Goal: Information Seeking & Learning: Find specific fact

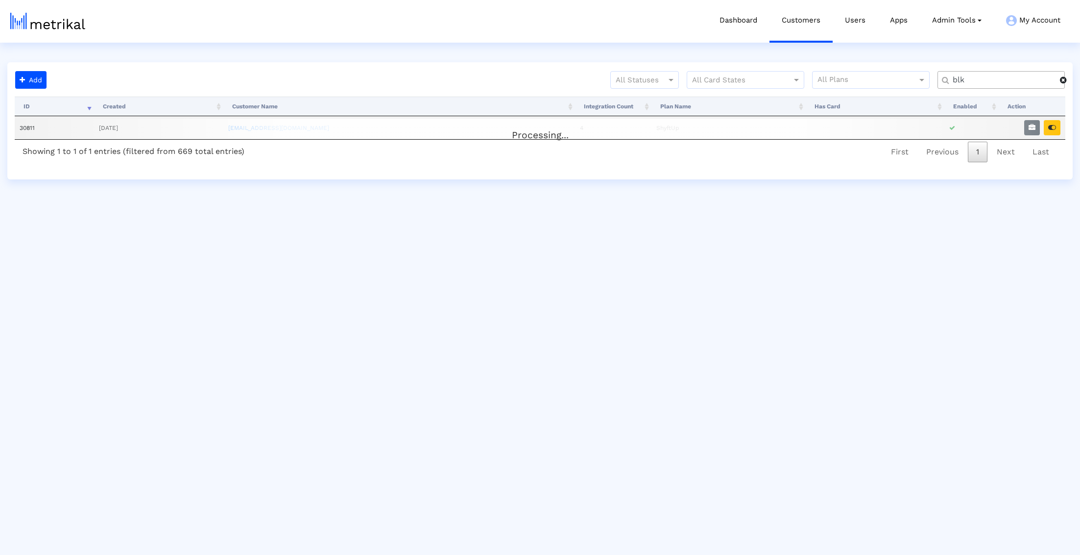
type input "blk"
click at [1056, 129] on div "Processing..." at bounding box center [540, 129] width 1051 height 20
click at [1054, 129] on icon "button" at bounding box center [1053, 127] width 8 height 7
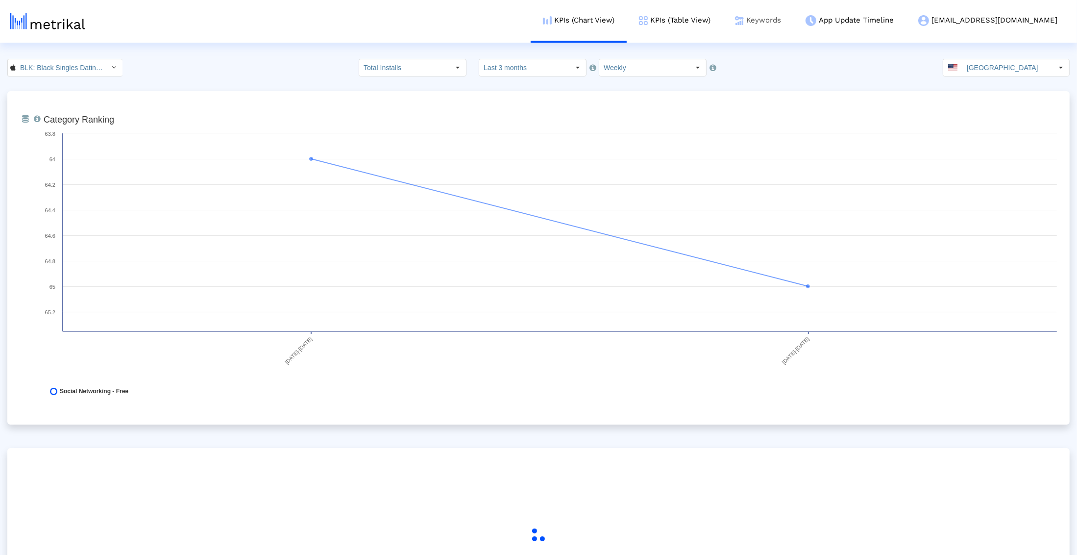
click at [788, 25] on link "Keywords" at bounding box center [758, 20] width 71 height 41
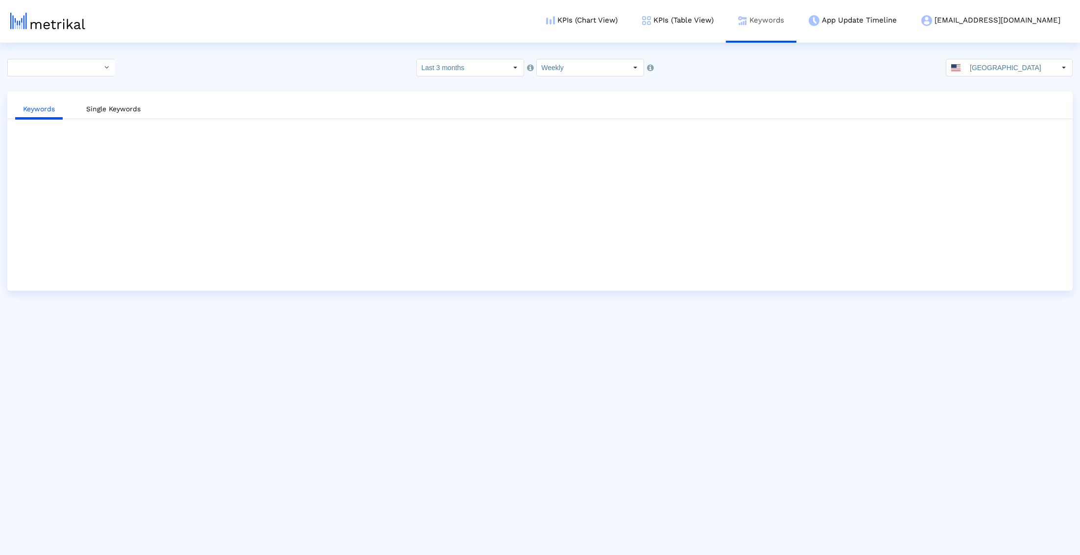
click at [797, 27] on link "Keywords" at bounding box center [761, 20] width 71 height 41
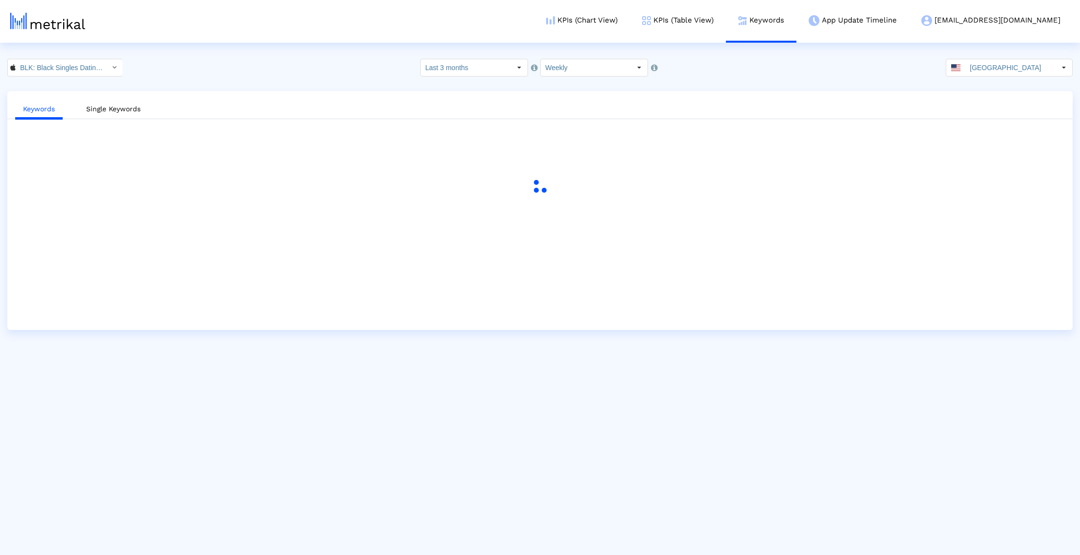
click at [76, 156] on div "Keywords Single Keywords" at bounding box center [540, 210] width 1066 height 239
click at [651, 19] on img at bounding box center [646, 20] width 9 height 9
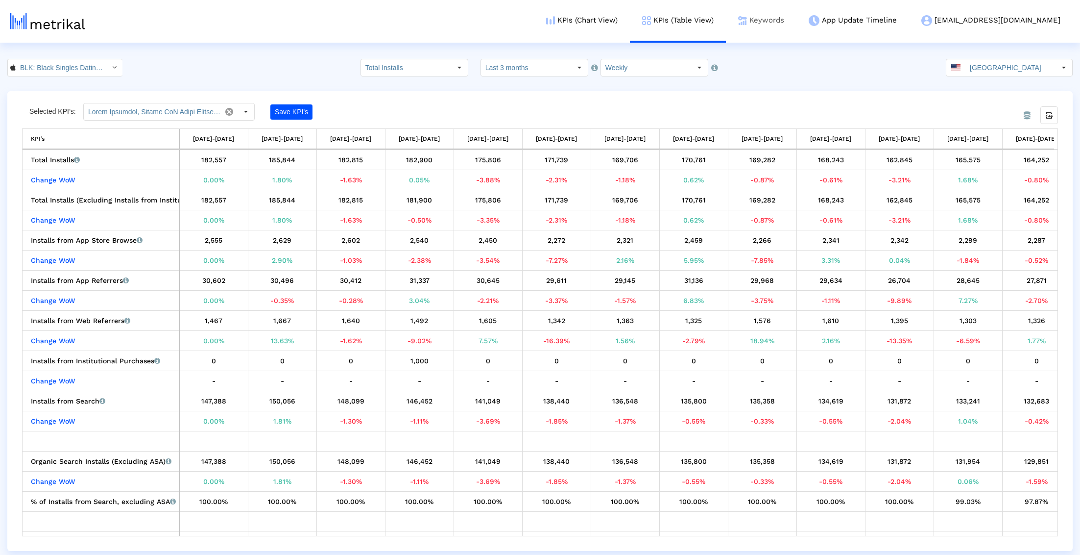
click at [797, 20] on link "Keywords" at bounding box center [761, 20] width 71 height 41
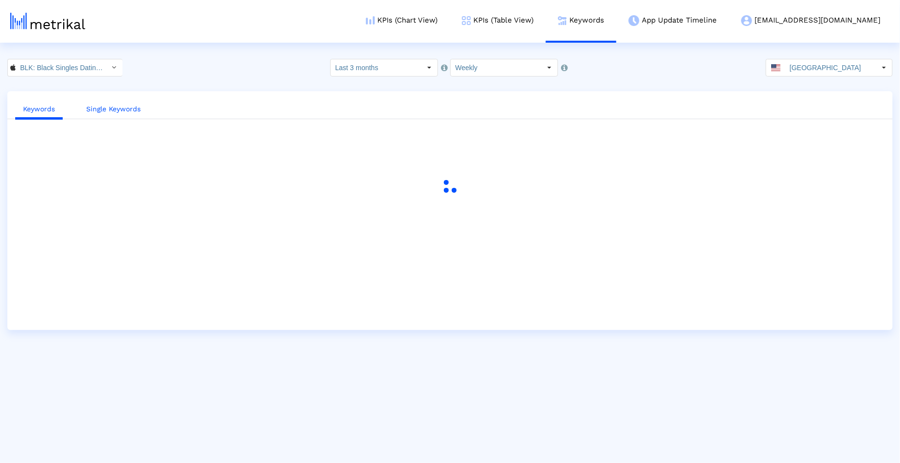
click at [134, 114] on link "Single Keywords" at bounding box center [113, 109] width 70 height 18
click at [35, 108] on link "Keywords" at bounding box center [39, 109] width 48 height 18
click at [424, 68] on div "Select" at bounding box center [429, 68] width 16 height 16
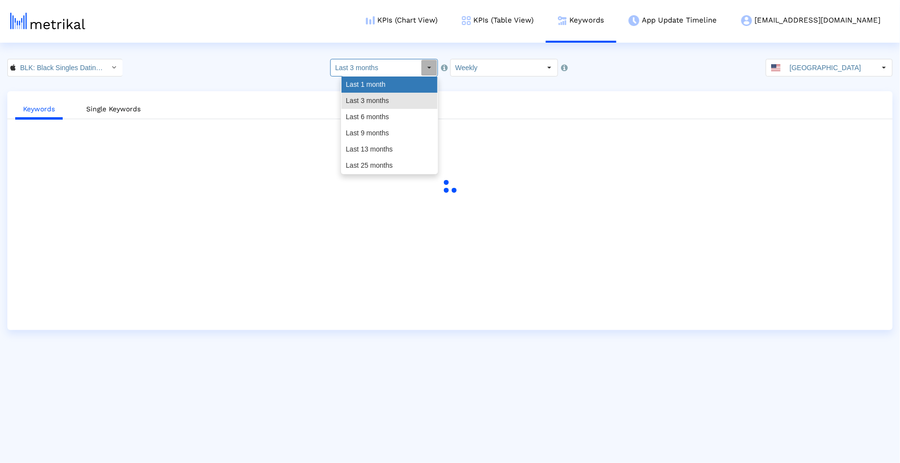
click at [409, 87] on div "Last 1 month" at bounding box center [390, 84] width 96 height 16
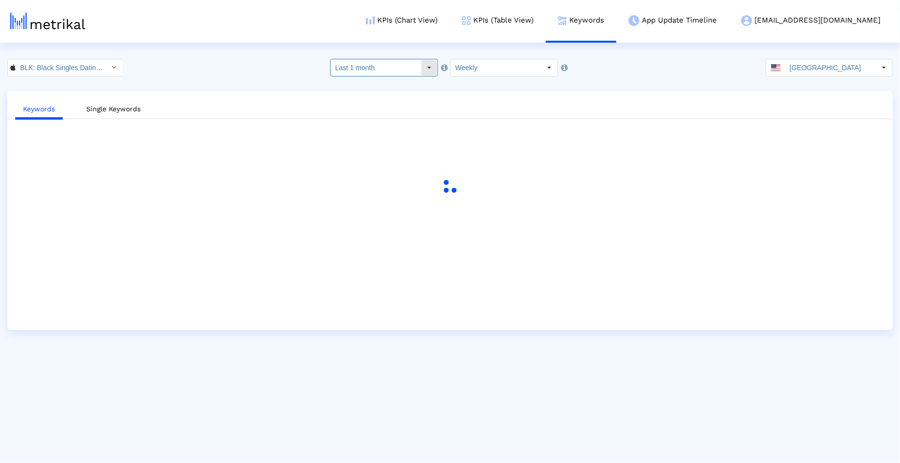
click at [417, 73] on input "Last 1 month" at bounding box center [376, 67] width 90 height 17
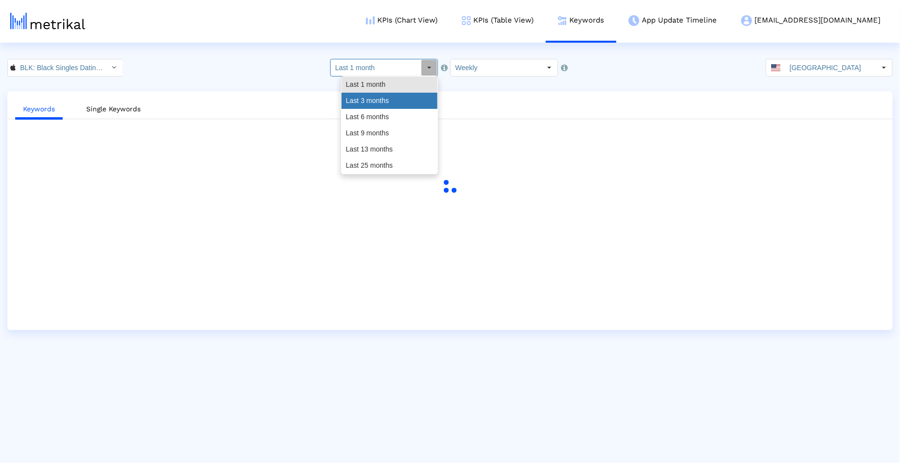
click at [407, 99] on div "Last 3 months" at bounding box center [390, 101] width 96 height 16
type input "Last 3 months"
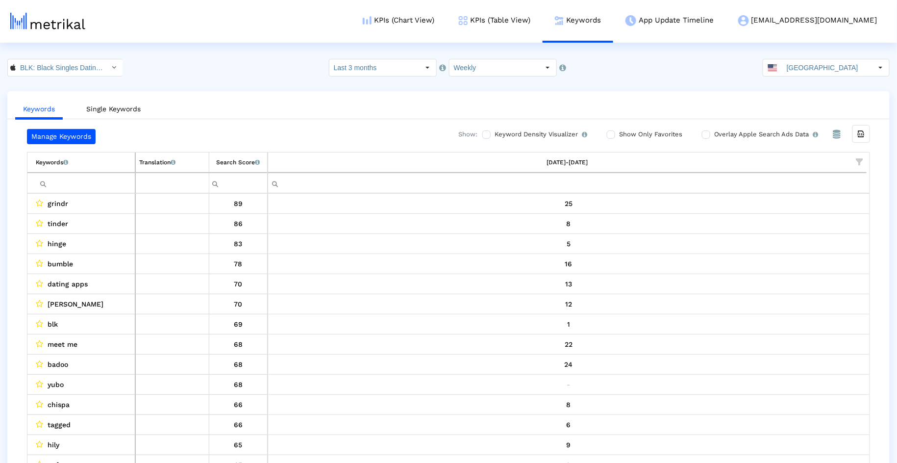
click at [77, 190] on td "Filter cell" at bounding box center [81, 182] width 108 height 21
click at [77, 183] on input "Filter cell" at bounding box center [85, 183] width 99 height 16
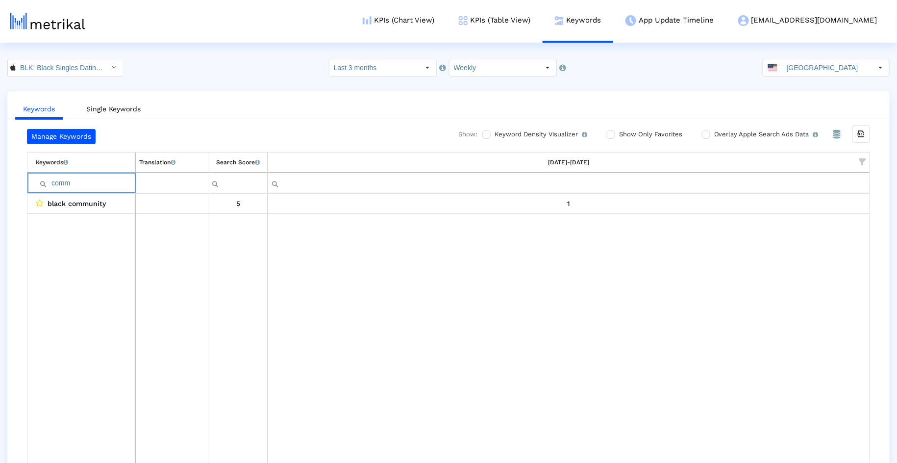
click at [78, 184] on input "comm" at bounding box center [85, 183] width 99 height 16
type input "comm"
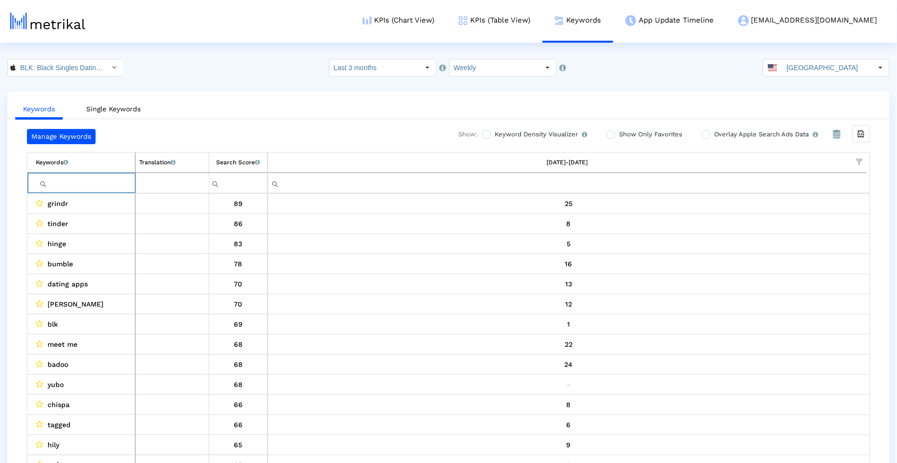
click at [858, 158] on span "Show filter options for column '09/21/25-09/27/25'" at bounding box center [859, 161] width 7 height 7
click at [791, 244] on div "Between 2-3" at bounding box center [813, 250] width 88 height 19
click at [791, 235] on div "Is One" at bounding box center [813, 230] width 88 height 19
click at [791, 270] on div "Between 4-5" at bounding box center [813, 270] width 88 height 19
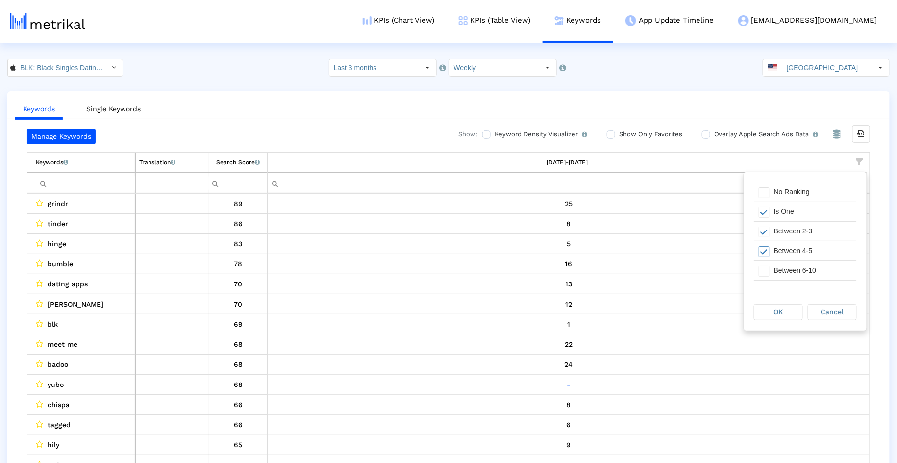
scroll to position [22, 0]
click at [791, 270] on div "Between 6-10" at bounding box center [813, 267] width 88 height 19
click at [791, 308] on div "OK" at bounding box center [778, 311] width 48 height 15
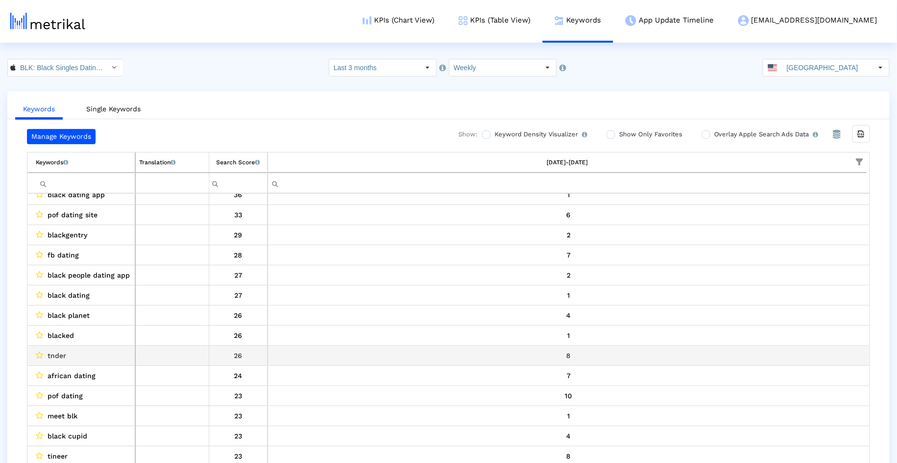
scroll to position [498, 0]
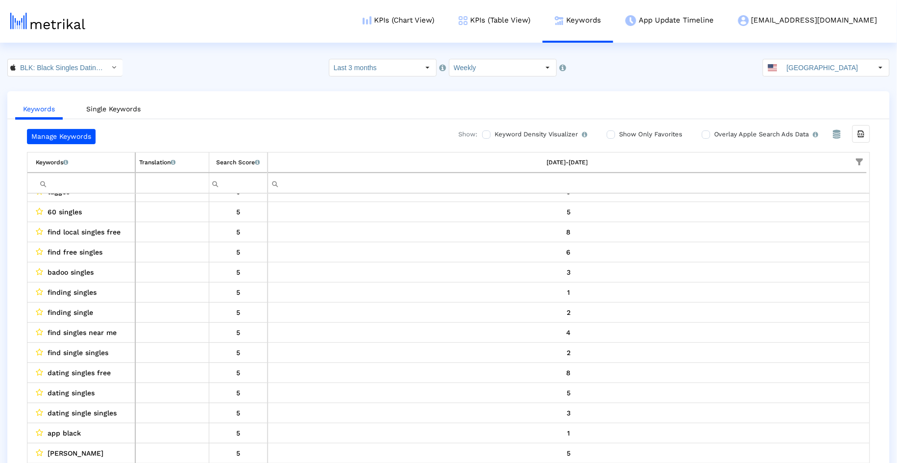
click at [863, 164] on span "Show filter options for column '09/21/25-09/27/25'" at bounding box center [859, 161] width 7 height 7
click at [782, 192] on div "Select All" at bounding box center [788, 191] width 38 height 8
click at [784, 229] on div "Is One" at bounding box center [813, 230] width 88 height 19
click at [784, 256] on div "Between 2-3" at bounding box center [813, 250] width 88 height 19
click at [784, 265] on div "Between 4-5" at bounding box center [813, 270] width 88 height 19
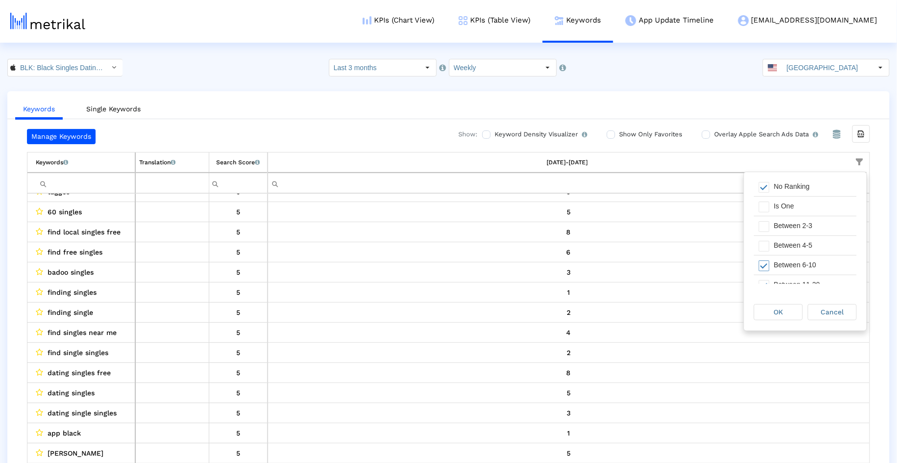
click at [784, 265] on div "Between 6-10" at bounding box center [813, 264] width 88 height 19
click at [781, 312] on span "OK" at bounding box center [778, 312] width 9 height 8
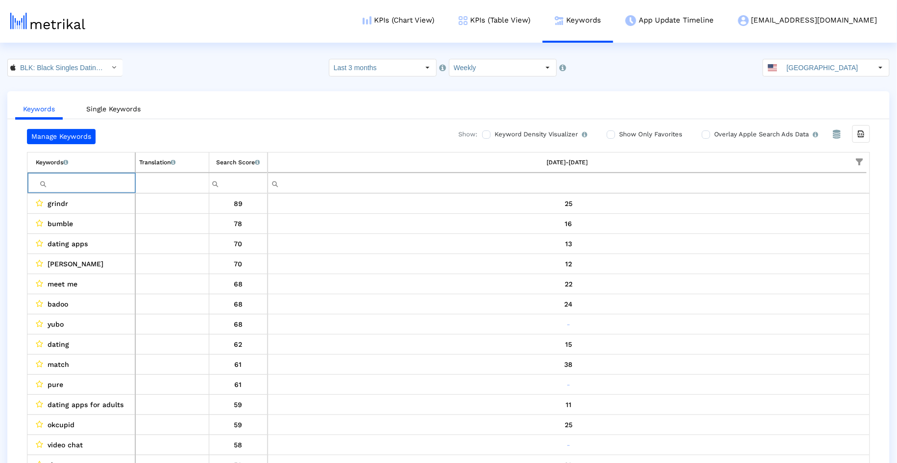
click at [108, 189] on input "Filter cell" at bounding box center [85, 183] width 99 height 16
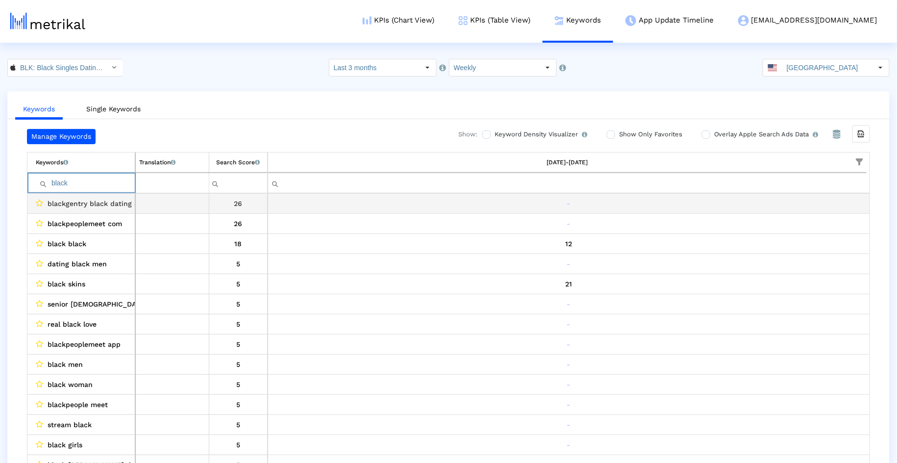
click at [123, 199] on span "blackgentry black dating app" at bounding box center [97, 203] width 99 height 13
copy span "blackgentry black dating app"
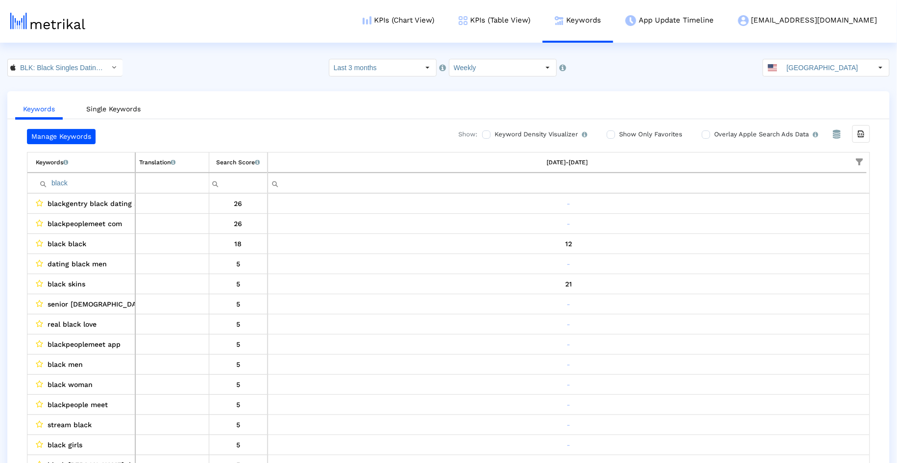
click at [333, 120] on div "Keywords Single Keywords Manage Keywords Show: Keyword Density Visualizer Turn …" at bounding box center [448, 286] width 882 height 391
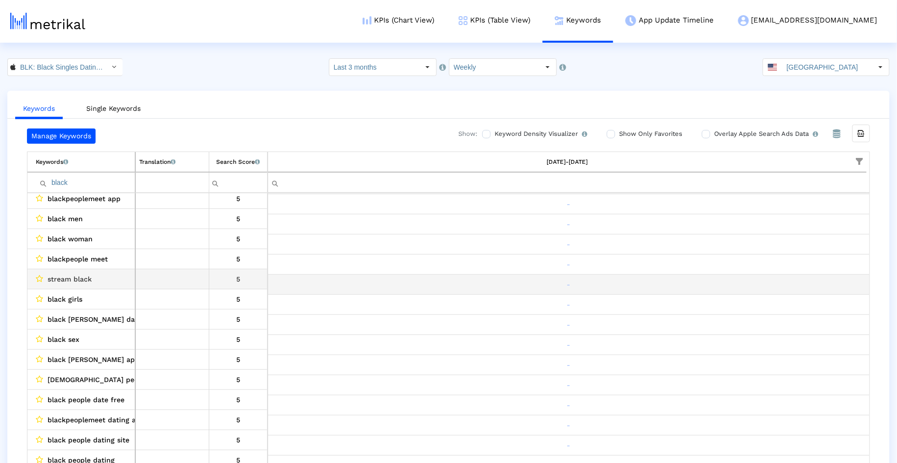
scroll to position [138, 0]
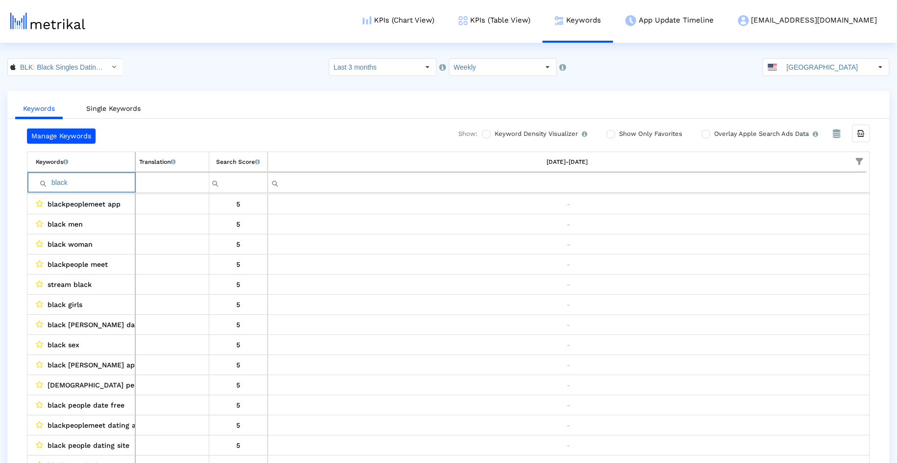
click at [75, 175] on input "black" at bounding box center [85, 182] width 99 height 16
type input "i"
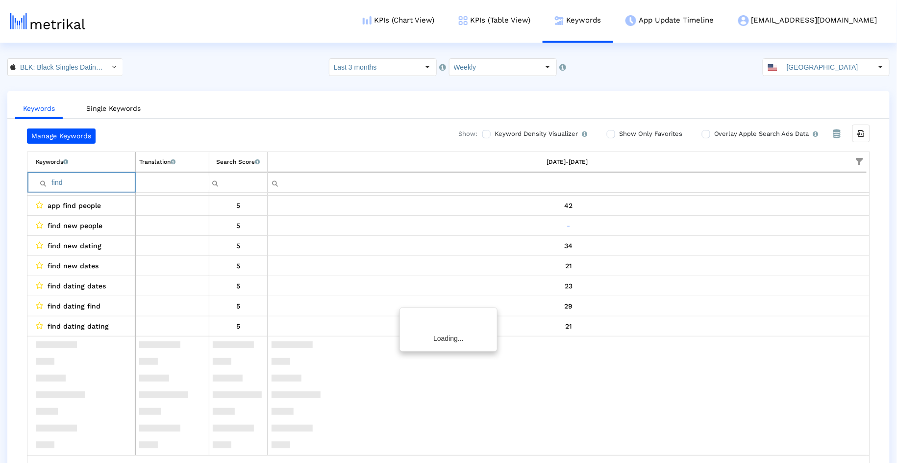
scroll to position [0, 0]
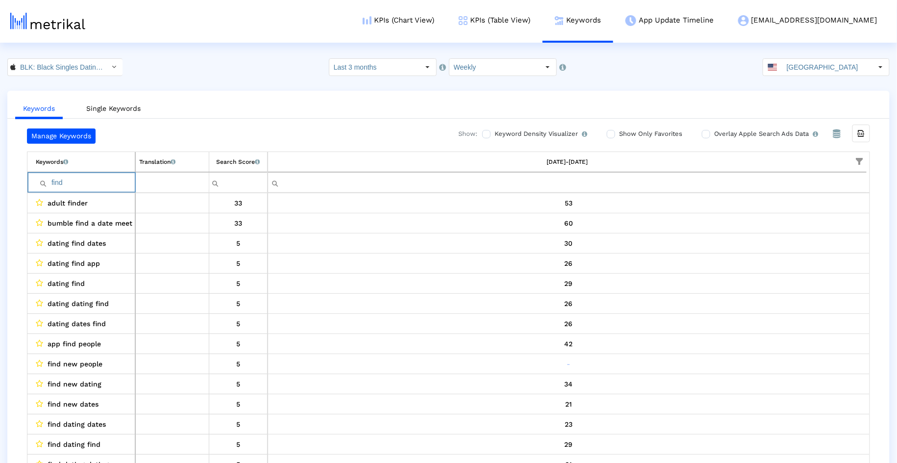
click at [857, 158] on span "Show filter options for column '09/21/25-09/27/25'" at bounding box center [859, 161] width 7 height 7
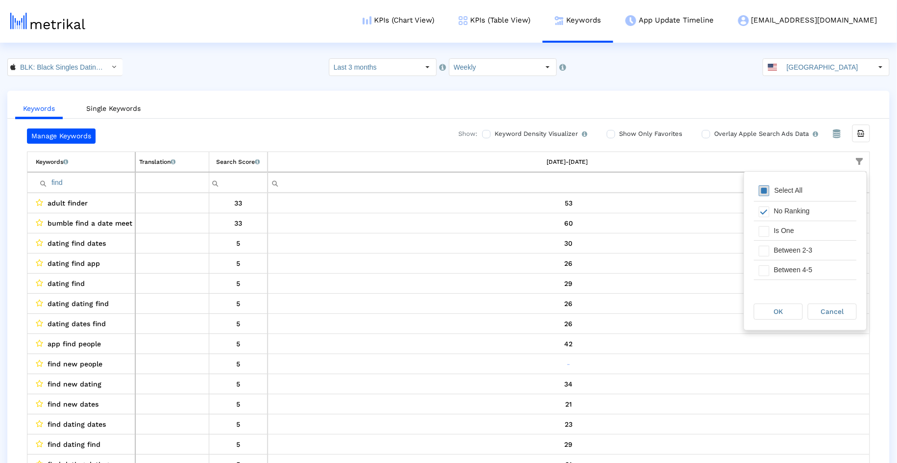
click at [766, 193] on span "Filter options" at bounding box center [764, 190] width 11 height 11
click at [771, 310] on div "OK" at bounding box center [778, 311] width 48 height 15
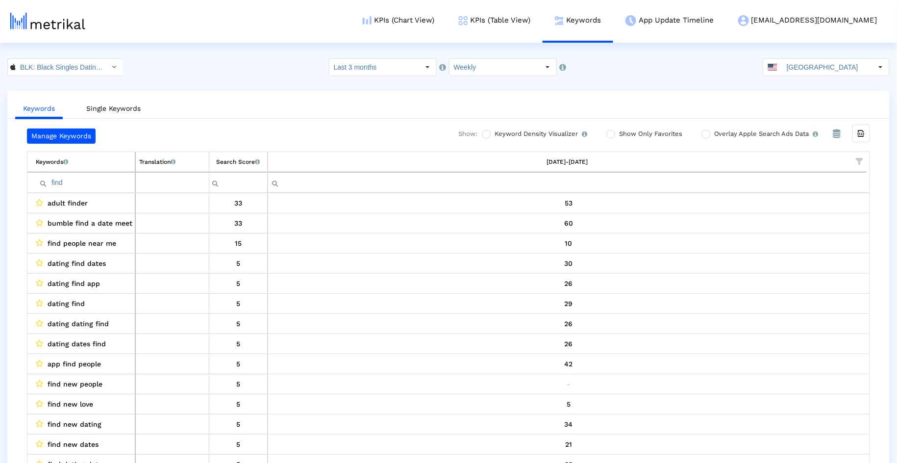
click at [863, 163] on span "Show filter options for column '09/21/25-09/27/25'" at bounding box center [859, 161] width 7 height 7
click at [801, 207] on div "No Ranking" at bounding box center [813, 210] width 88 height 19
click at [798, 250] on div "Between 11-20" at bounding box center [813, 255] width 88 height 19
click at [797, 262] on div "Between 11-20" at bounding box center [813, 255] width 88 height 19
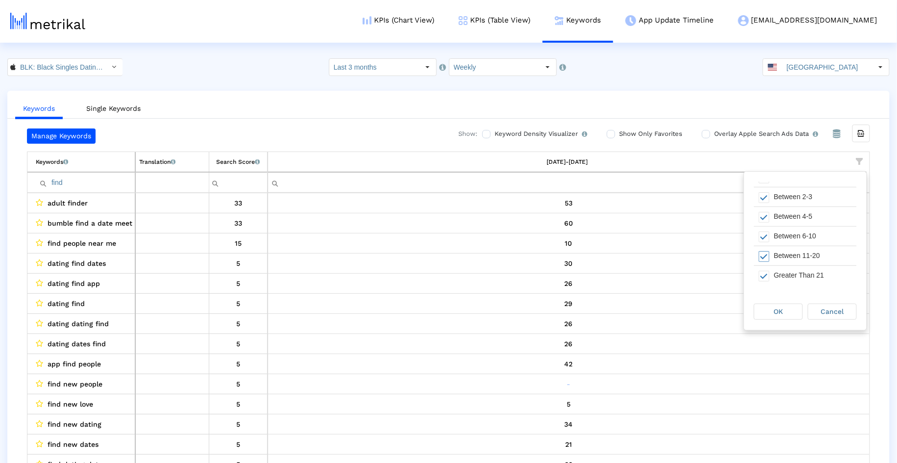
click at [796, 285] on div "Pull down to refresh... Release to refresh... Refreshing... Select All No Ranki…" at bounding box center [805, 233] width 123 height 122
click at [796, 274] on div "Greater Than 21" at bounding box center [813, 275] width 88 height 19
click at [796, 260] on div "Between 11-20" at bounding box center [813, 255] width 88 height 19
click at [790, 305] on div "OK" at bounding box center [778, 311] width 48 height 15
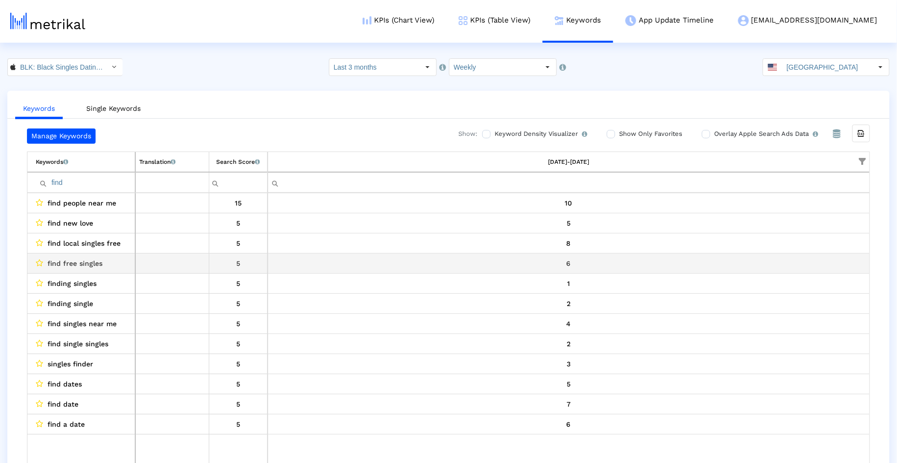
scroll to position [0, 0]
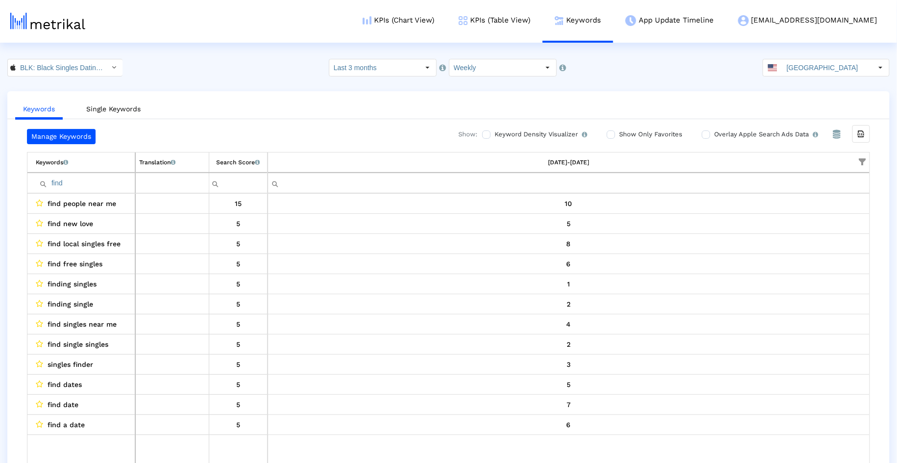
click at [74, 179] on input "find" at bounding box center [85, 183] width 99 height 16
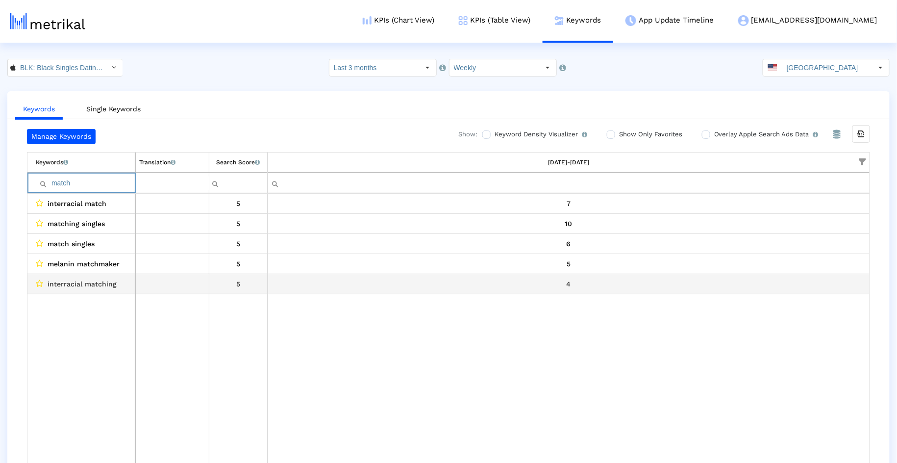
scroll to position [19, 0]
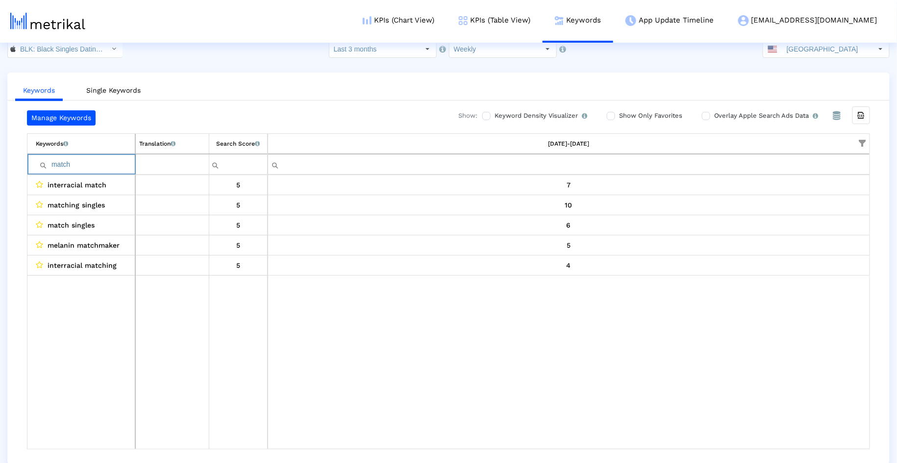
click at [86, 163] on input "match" at bounding box center [85, 164] width 99 height 16
click at [87, 163] on input "match" at bounding box center [85, 164] width 99 height 16
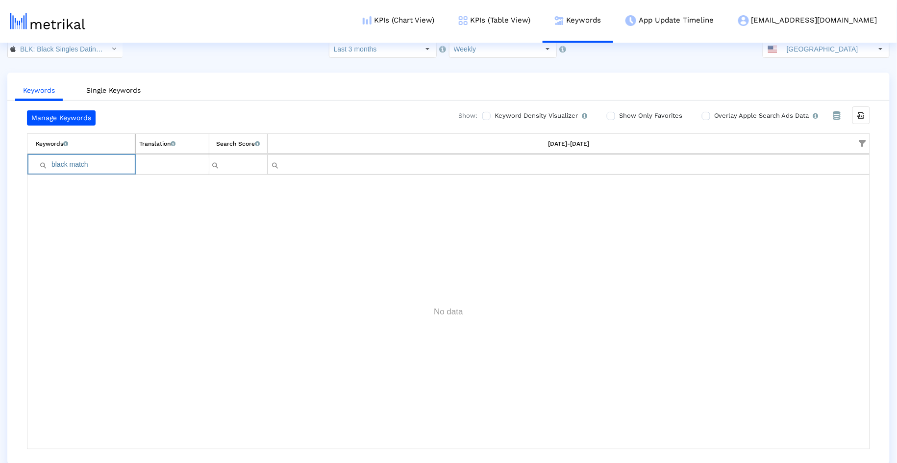
type input "black match"
click at [866, 140] on span "Show filter options for column '09/21/25-09/27/25'" at bounding box center [862, 143] width 7 height 7
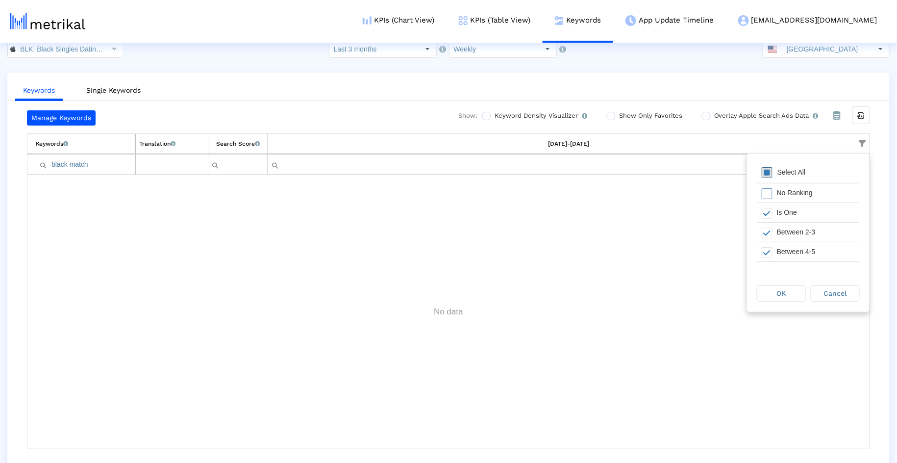
click at [770, 173] on span "Filter options" at bounding box center [766, 172] width 11 height 11
click at [773, 287] on div "OK" at bounding box center [781, 293] width 48 height 15
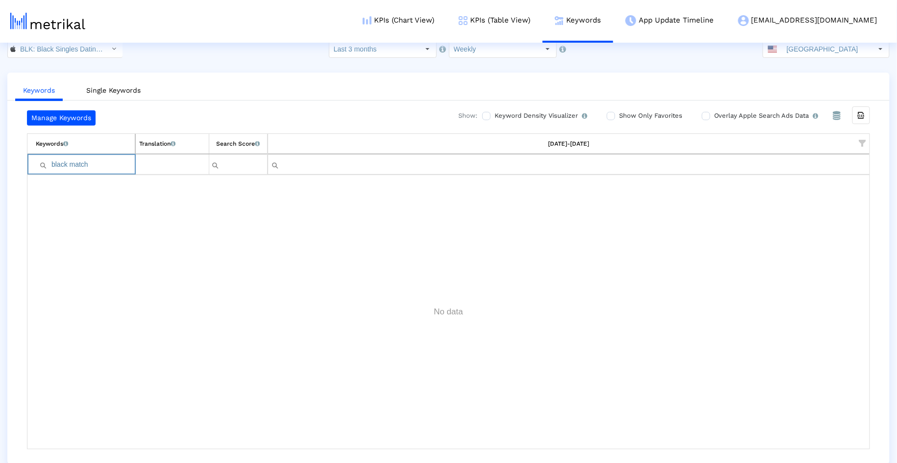
click at [123, 157] on input "black match" at bounding box center [85, 164] width 99 height 16
type input "m"
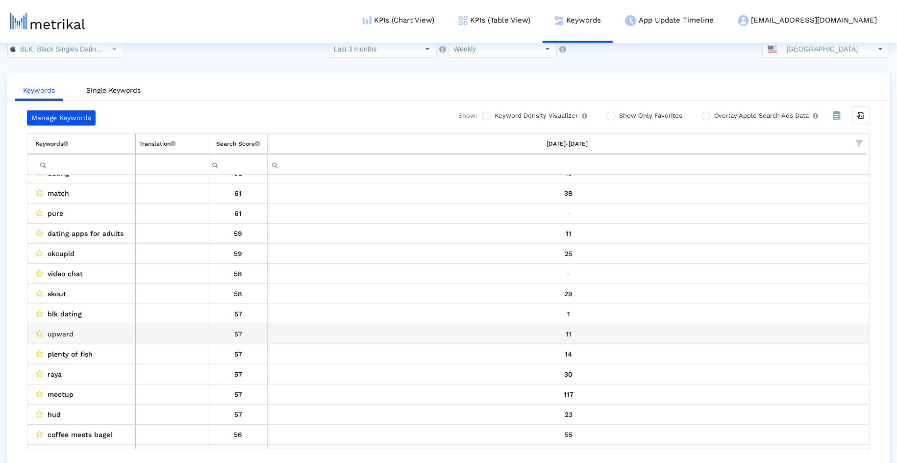
scroll to position [343, 0]
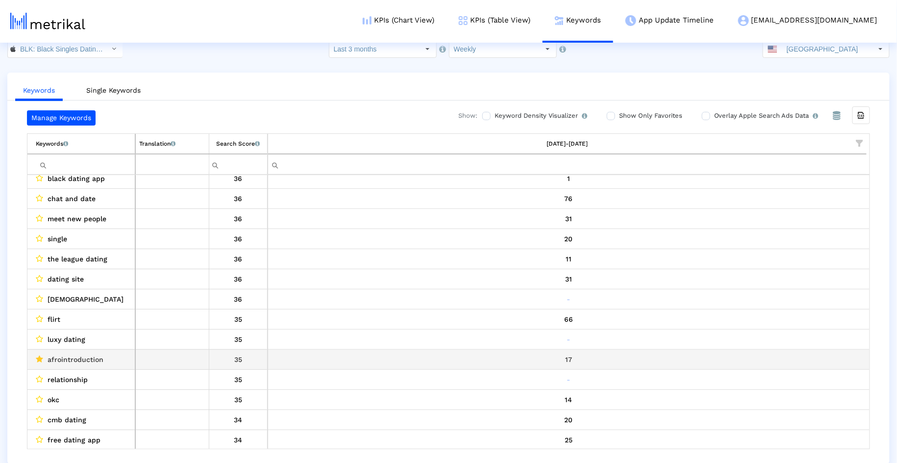
click at [99, 353] on span "afrointroduction" at bounding box center [76, 359] width 56 height 13
copy span "afrointroduction"
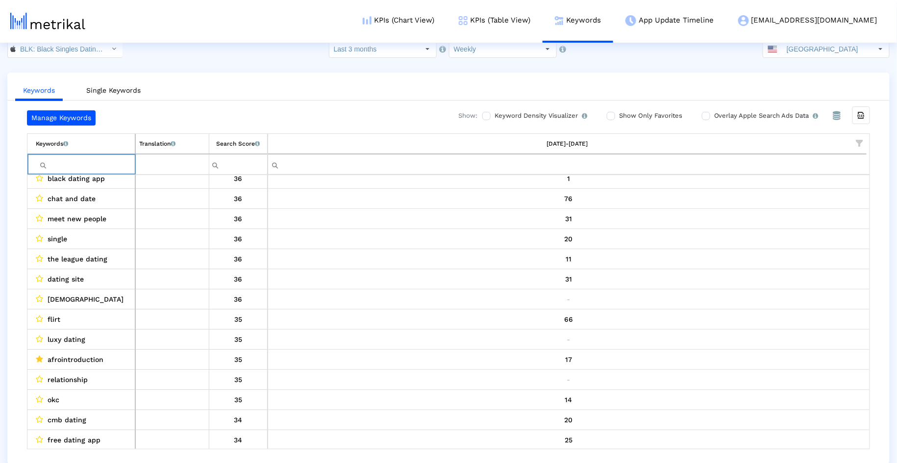
click at [88, 165] on input "Filter cell" at bounding box center [85, 164] width 99 height 16
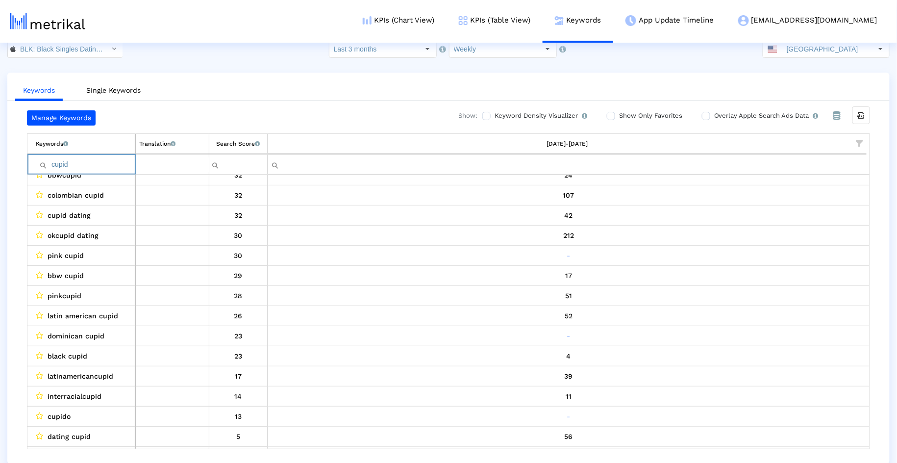
click at [118, 167] on input "cupid" at bounding box center [85, 164] width 99 height 16
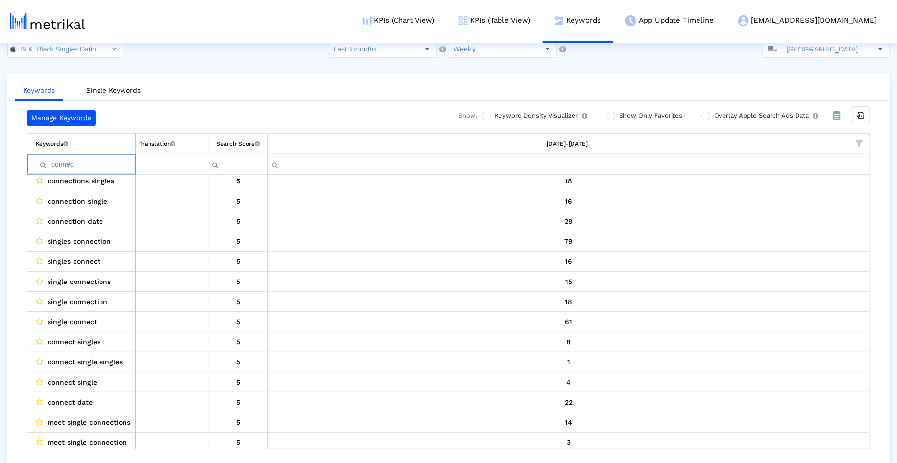
click at [54, 169] on input "connec" at bounding box center [85, 164] width 99 height 16
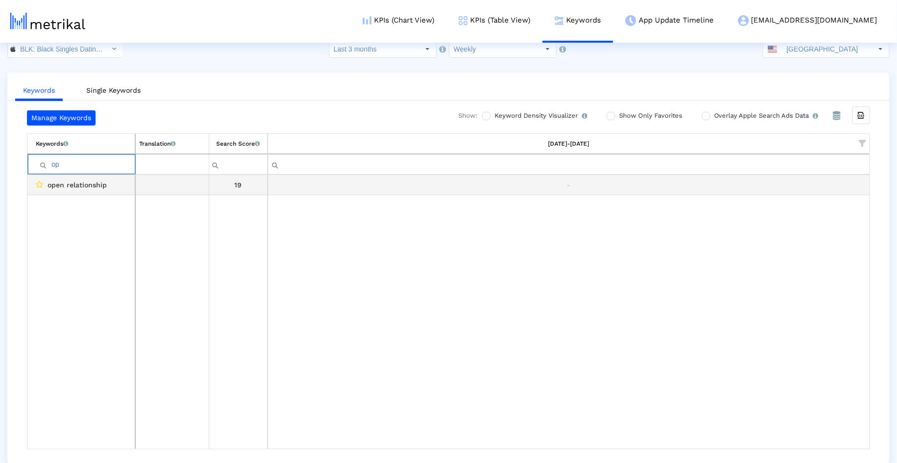
type input "o"
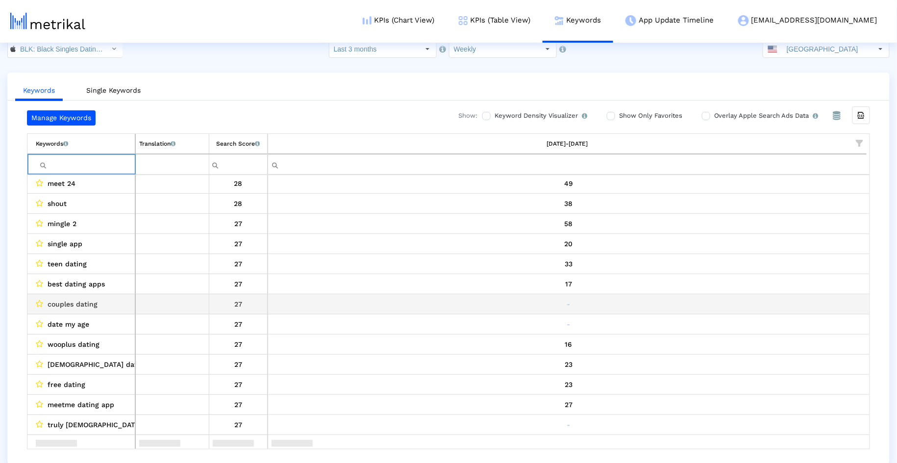
scroll to position [3416, 0]
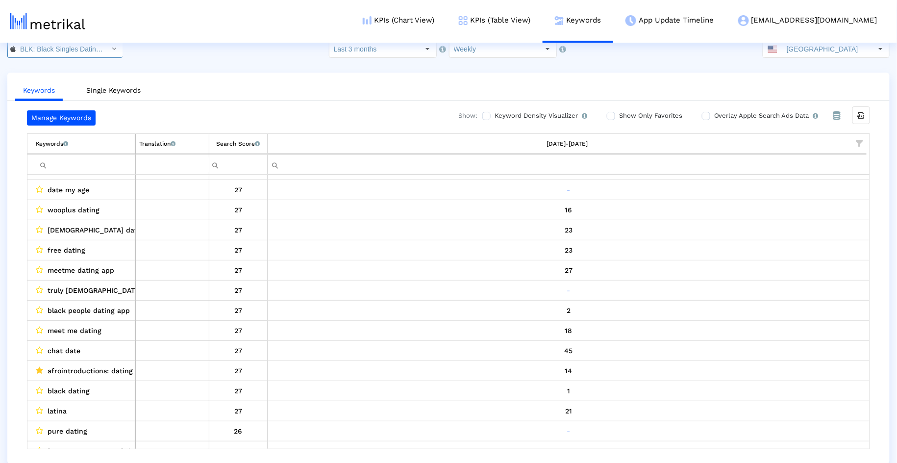
click at [106, 46] on div "Select" at bounding box center [114, 49] width 16 height 16
click at [85, 80] on div "BLK Dating: Meet Black Singles <com.affinityapps.blk>" at bounding box center [60, 81] width 95 height 9
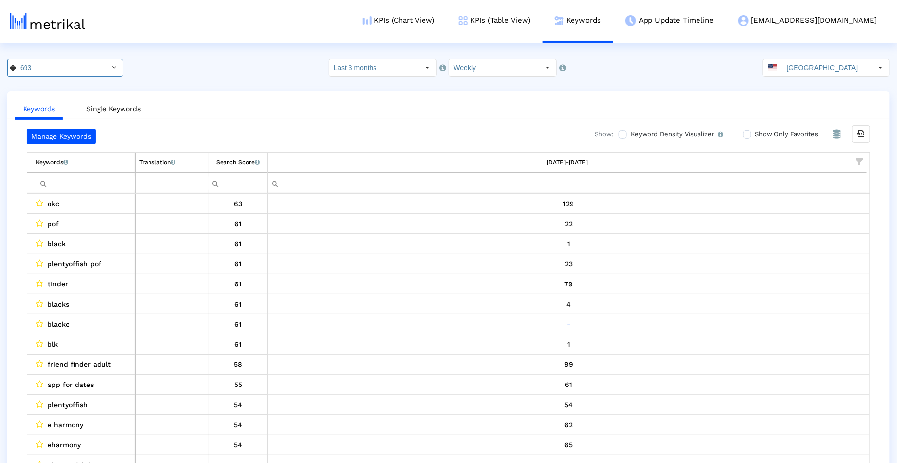
click at [95, 177] on input "Filter cell" at bounding box center [85, 183] width 99 height 16
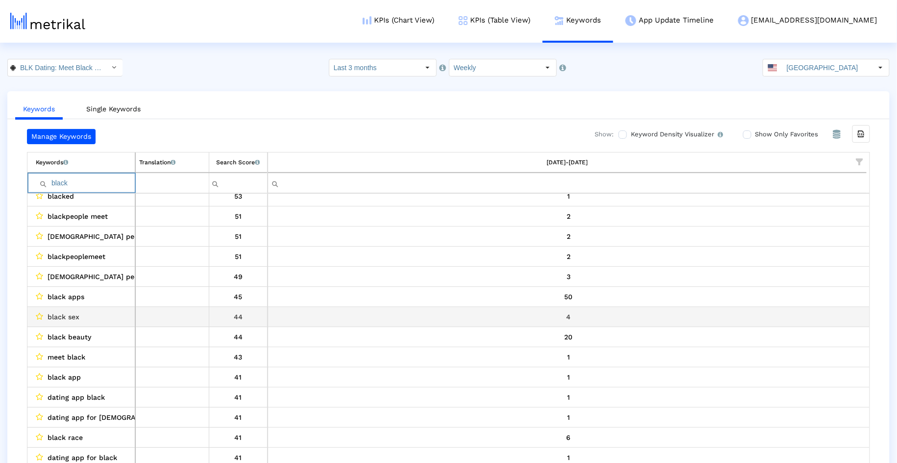
scroll to position [70, 0]
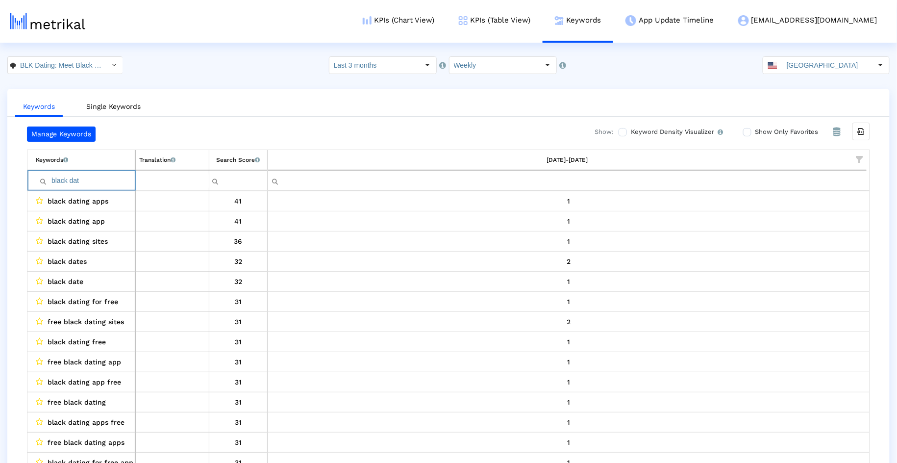
click at [93, 181] on input "black dat" at bounding box center [85, 180] width 99 height 16
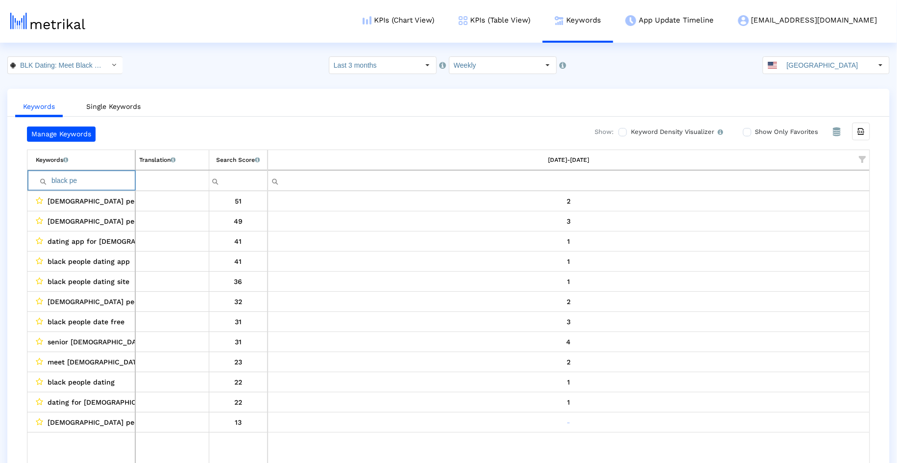
type input "black pe"
